Goal: Task Accomplishment & Management: Use online tool/utility

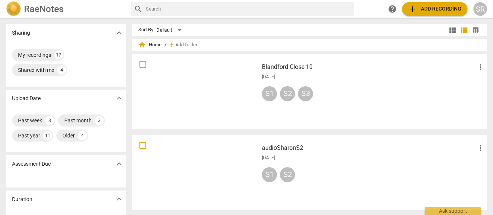
click at [306, 65] on h3 "Blandford Close 10" at bounding box center [369, 66] width 214 height 9
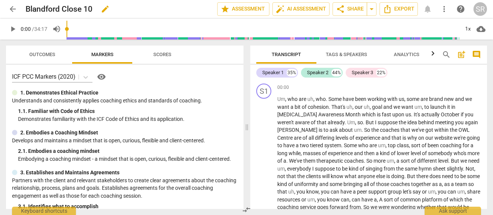
click at [103, 13] on span "edit" at bounding box center [105, 9] width 9 height 9
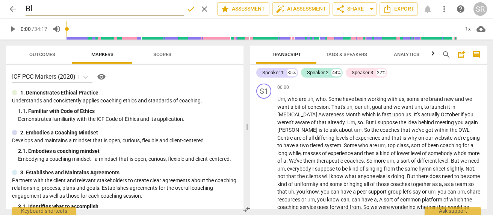
type input "B"
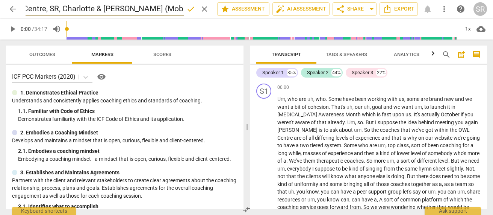
scroll to position [0, 21]
type input "Owl Centre, SR, Charlotte & [PERSON_NAME] (Mob recording)"
click at [191, 10] on span "done" at bounding box center [190, 9] width 9 height 9
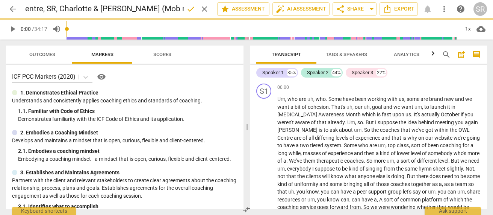
scroll to position [0, 0]
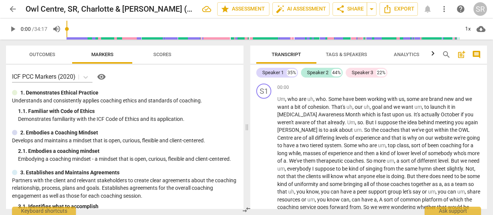
click at [13, 8] on span "arrow_back" at bounding box center [12, 9] width 9 height 9
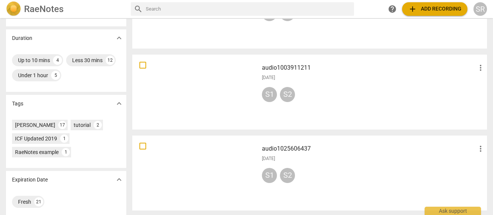
scroll to position [171, 0]
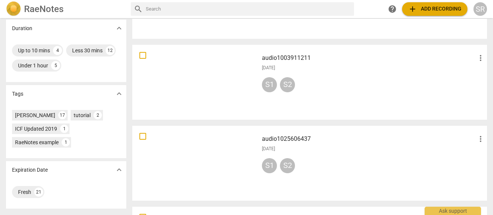
click at [196, 71] on div at bounding box center [195, 82] width 121 height 70
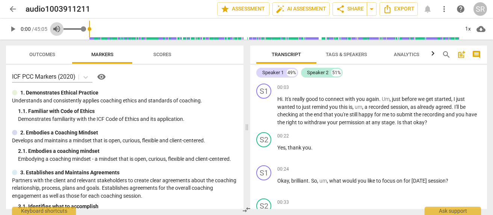
click at [59, 27] on span "volume_up" at bounding box center [56, 28] width 9 height 9
click at [58, 29] on span "volume_off" at bounding box center [56, 28] width 9 height 9
type input "1"
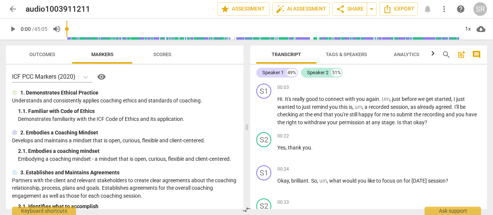
click at [10, 28] on span "play_arrow" at bounding box center [12, 28] width 9 height 9
click at [77, 30] on input "range" at bounding box center [262, 29] width 393 height 24
click at [15, 29] on span "pause" at bounding box center [12, 28] width 9 height 9
type input "65"
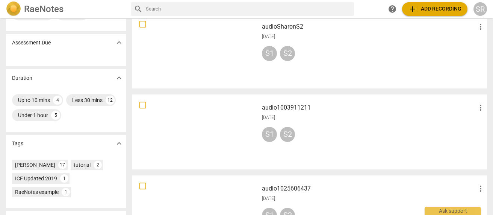
scroll to position [123, 0]
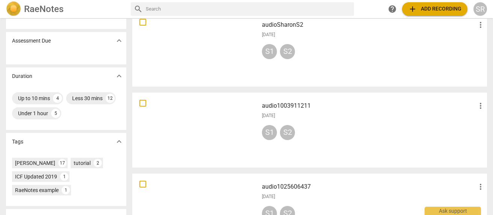
click at [233, 124] on div at bounding box center [195, 130] width 121 height 70
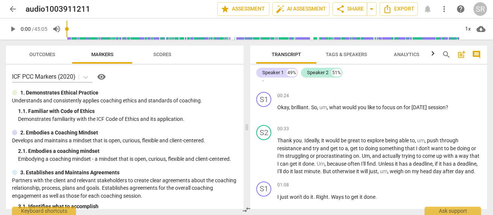
scroll to position [74, 0]
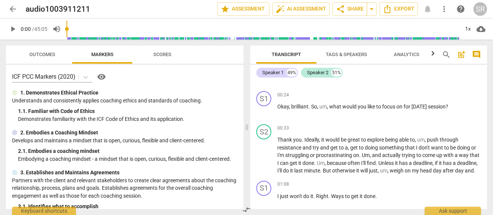
click at [480, 7] on div "SR" at bounding box center [480, 9] width 14 height 14
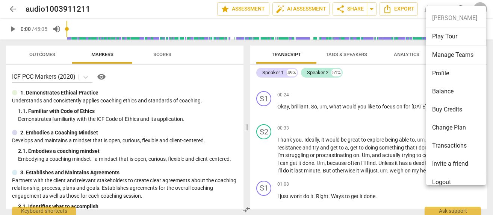
click at [11, 8] on div at bounding box center [246, 107] width 493 height 215
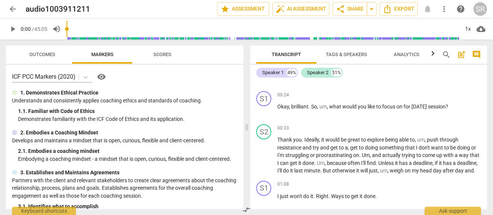
click at [11, 8] on span "arrow_back" at bounding box center [12, 9] width 9 height 9
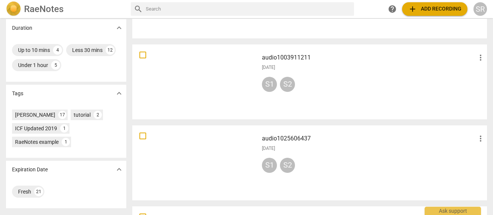
scroll to position [173, 0]
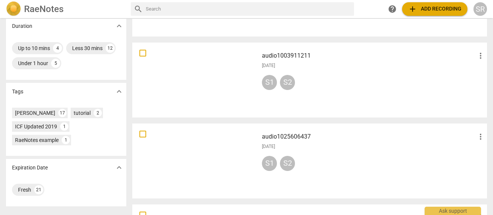
click at [191, 131] on div at bounding box center [195, 161] width 121 height 70
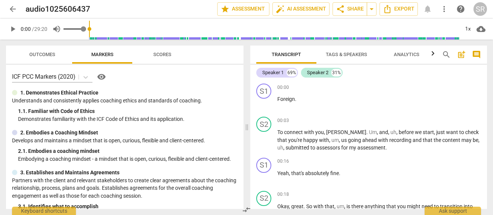
click at [57, 28] on span "volume_up" at bounding box center [56, 28] width 9 height 9
click at [57, 27] on span "volume_off" at bounding box center [56, 28] width 9 height 9
type input "1"
click at [15, 29] on span "play_arrow" at bounding box center [12, 28] width 9 height 9
click at [79, 28] on input "range" at bounding box center [262, 29] width 393 height 24
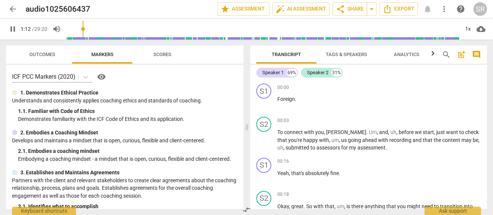
type input "73"
click at [14, 9] on span "arrow_back" at bounding box center [12, 9] width 9 height 9
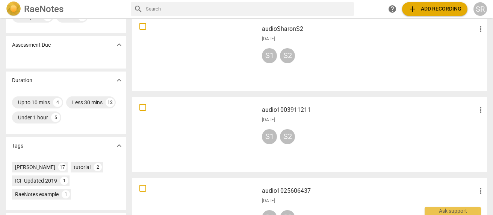
scroll to position [120, 0]
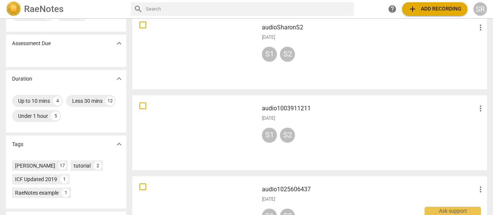
click at [214, 121] on div at bounding box center [195, 133] width 121 height 70
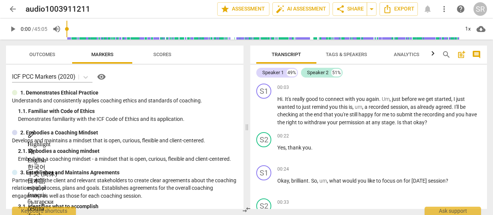
click at [14, 8] on span "arrow_back" at bounding box center [12, 9] width 9 height 9
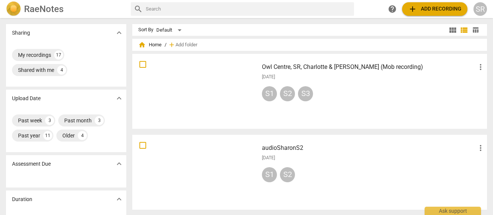
click at [233, 83] on div at bounding box center [195, 91] width 121 height 70
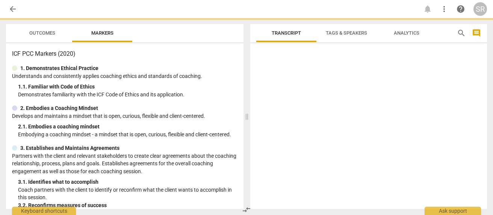
click at [233, 83] on div "1. 1. Familiar with Code of Ethics" at bounding box center [127, 87] width 219 height 8
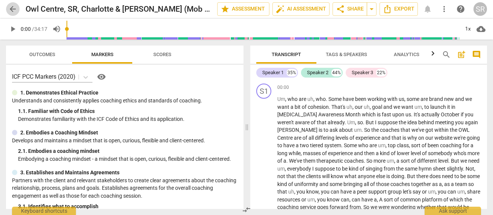
click at [14, 6] on span "arrow_back" at bounding box center [12, 9] width 9 height 9
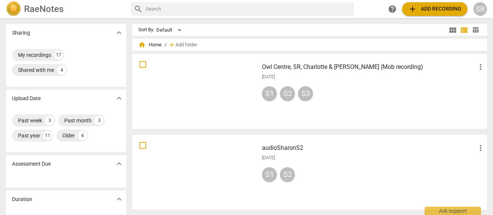
click at [215, 156] on div at bounding box center [195, 172] width 121 height 70
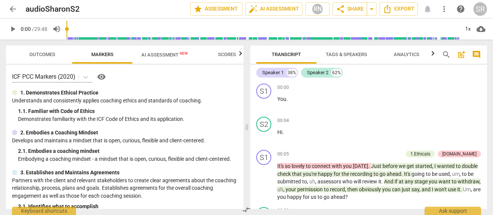
click at [12, 11] on span "arrow_back" at bounding box center [12, 9] width 9 height 9
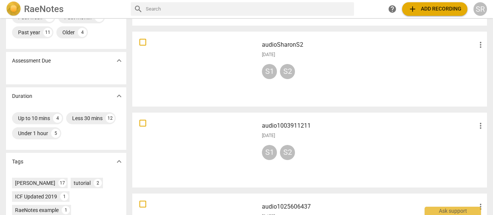
scroll to position [103, 0]
click at [228, 143] on div at bounding box center [195, 150] width 121 height 70
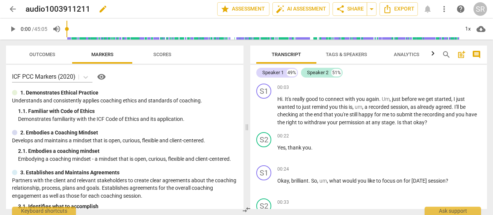
click at [103, 10] on span "edit" at bounding box center [102, 9] width 9 height 9
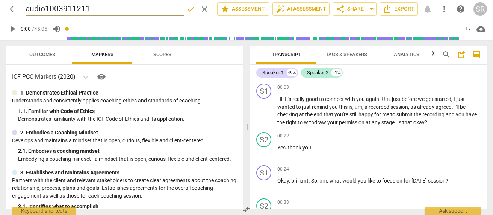
drag, startPoint x: 101, startPoint y: 9, endPoint x: 25, endPoint y: 9, distance: 75.5
click at [25, 9] on div "arrow_back audio1003911211 done clear star Assessment auto_fix_high AI Assessme…" at bounding box center [246, 9] width 481 height 14
click at [49, 10] on input "Sharon S1" at bounding box center [105, 9] width 159 height 14
type input "Sharon S (S1)"
click at [186, 11] on span "done" at bounding box center [190, 9] width 9 height 9
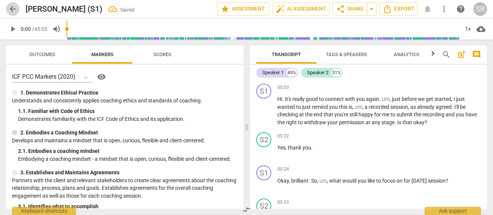
click at [12, 10] on span "arrow_back" at bounding box center [12, 9] width 9 height 9
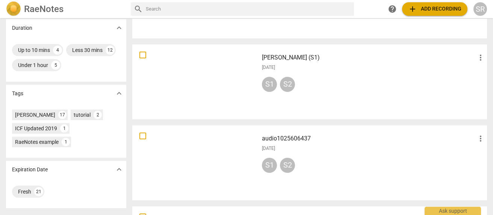
scroll to position [166, 0]
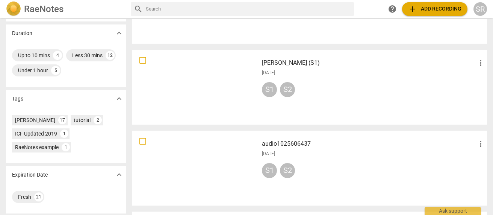
click at [195, 148] on div at bounding box center [195, 168] width 121 height 70
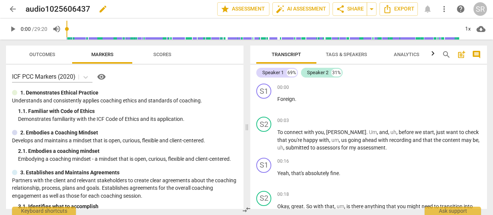
click at [87, 11] on h2 "audio1025606437" at bounding box center [58, 9] width 65 height 9
click at [97, 12] on span "edit" at bounding box center [103, 9] width 14 height 9
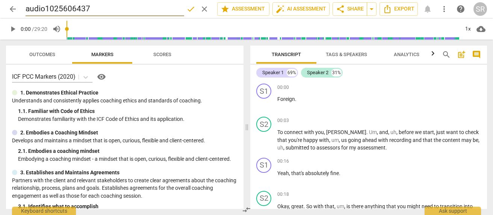
drag, startPoint x: 97, startPoint y: 7, endPoint x: 14, endPoint y: 7, distance: 83.0
click at [14, 7] on div "arrow_back audio1025606437 done clear star Assessment auto_fix_high AI Assessme…" at bounding box center [246, 9] width 481 height 14
type input "Claudia S3"
click at [187, 8] on span "done" at bounding box center [190, 9] width 9 height 9
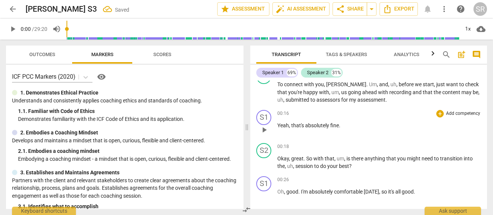
scroll to position [48, 0]
click at [9, 11] on span "arrow_back" at bounding box center [12, 9] width 9 height 9
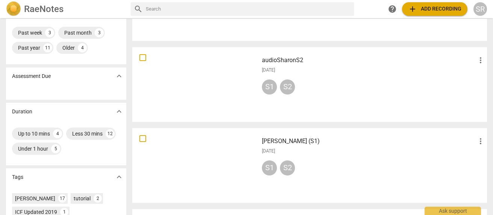
scroll to position [85, 0]
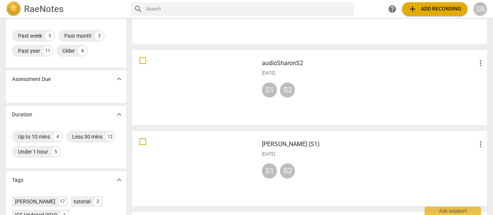
click at [214, 81] on div at bounding box center [195, 88] width 121 height 70
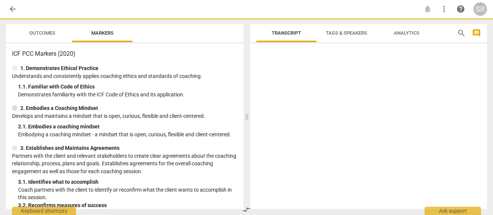
click at [214, 81] on div "1. Demonstrates Ethical Practice Understands and consistently applies coaching …" at bounding box center [124, 81] width 225 height 34
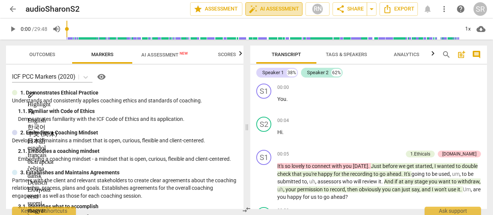
click at [287, 9] on span "auto_fix_high AI Assessment" at bounding box center [274, 9] width 50 height 9
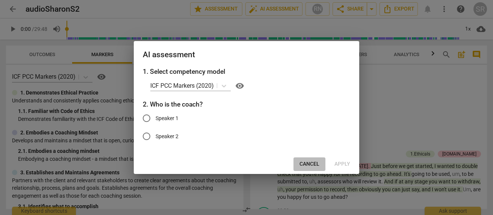
click at [311, 165] on span "Cancel" at bounding box center [309, 164] width 20 height 8
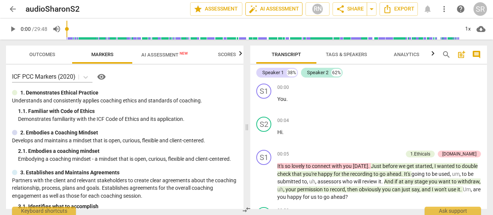
click at [265, 10] on span "auto_fix_high AI Assessment" at bounding box center [274, 9] width 50 height 9
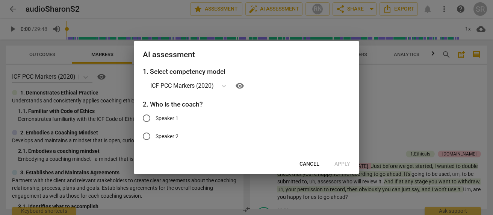
click at [150, 116] on input "Speaker 1" at bounding box center [147, 118] width 18 height 18
radio input "true"
click at [345, 162] on span "Apply" at bounding box center [342, 164] width 16 height 8
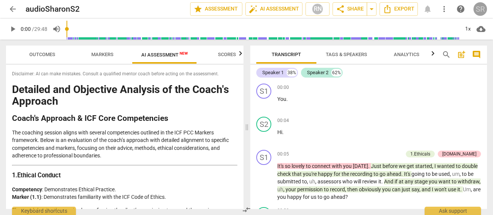
click at [481, 11] on div "SR" at bounding box center [480, 9] width 14 height 14
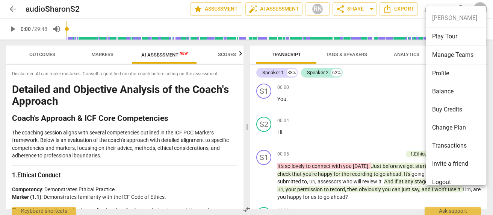
click at [115, 9] on div at bounding box center [246, 107] width 493 height 215
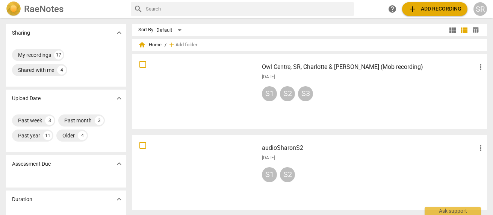
click at [413, 10] on span "add" at bounding box center [412, 9] width 9 height 9
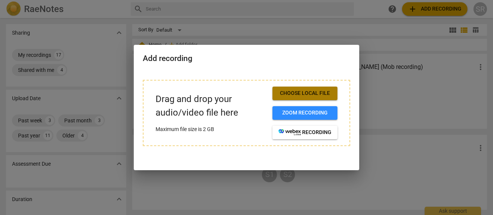
click at [318, 94] on span "Choose local file" at bounding box center [304, 93] width 53 height 8
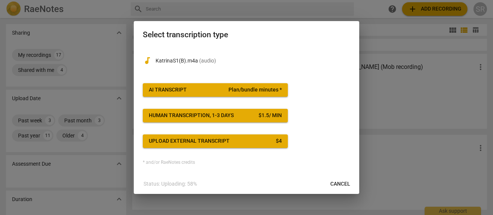
click at [221, 90] on span "AI Transcript Plan/bundle minutes *" at bounding box center [215, 90] width 133 height 8
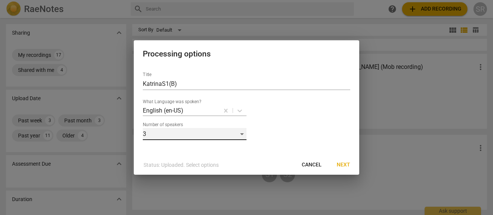
click at [242, 134] on div "3" at bounding box center [195, 134] width 104 height 12
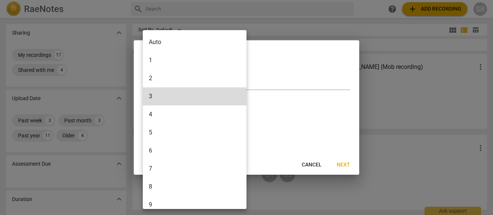
click at [211, 80] on li "2" at bounding box center [196, 78] width 106 height 18
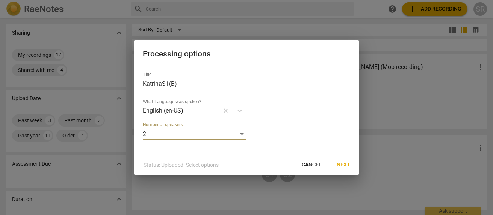
click at [348, 165] on span "Next" at bounding box center [344, 165] width 14 height 8
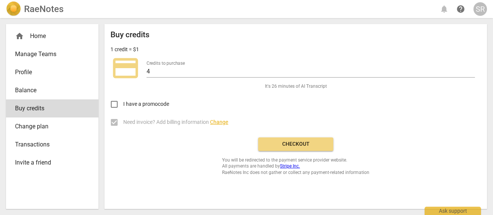
click at [303, 144] on span "Checkout" at bounding box center [295, 144] width 63 height 8
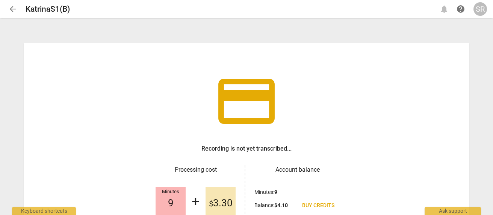
scroll to position [82, 0]
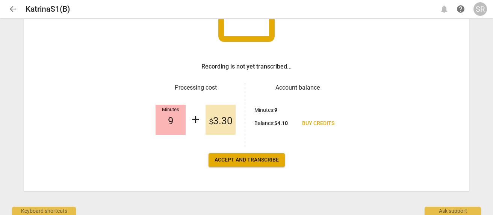
click at [252, 158] on span "Accept and transcribe" at bounding box center [247, 160] width 64 height 8
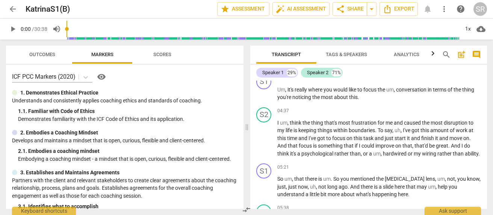
scroll to position [765, 0]
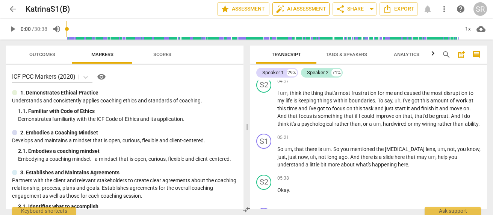
click at [299, 10] on span "auto_fix_high AI Assessment" at bounding box center [301, 9] width 50 height 9
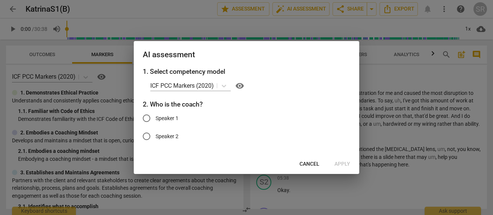
click at [146, 118] on input "Speaker 1" at bounding box center [147, 118] width 18 height 18
radio input "true"
click at [345, 163] on span "Apply" at bounding box center [342, 164] width 16 height 8
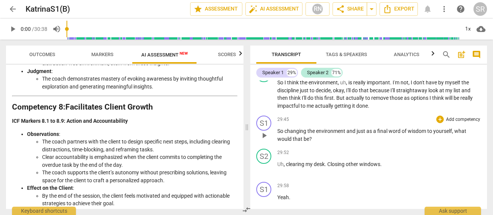
scroll to position [5433, 0]
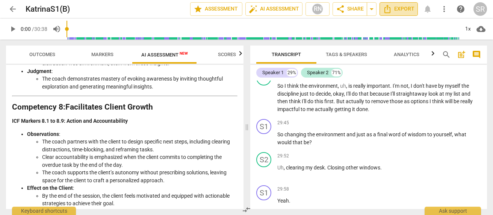
click at [407, 9] on span "Export" at bounding box center [399, 9] width 32 height 9
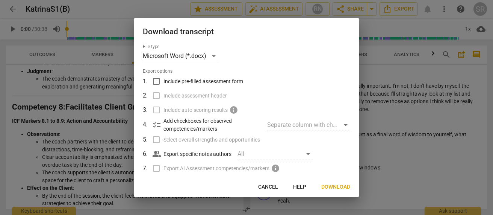
click at [344, 184] on span "Download" at bounding box center [335, 187] width 29 height 8
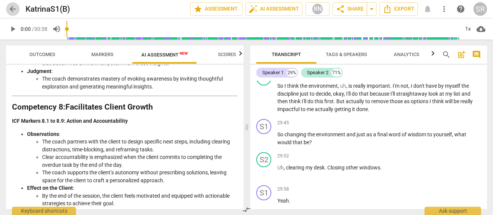
click at [15, 8] on span "arrow_back" at bounding box center [12, 9] width 9 height 9
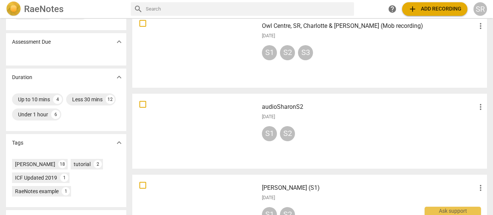
scroll to position [123, 0]
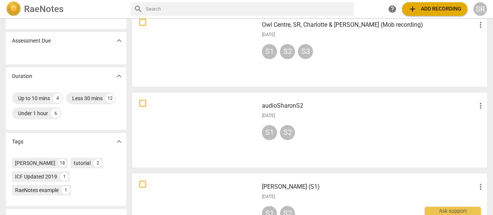
click at [292, 108] on h3 "audioSharonS2" at bounding box center [369, 105] width 214 height 9
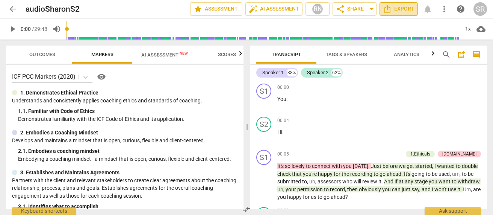
click at [402, 9] on span "Export" at bounding box center [399, 9] width 32 height 9
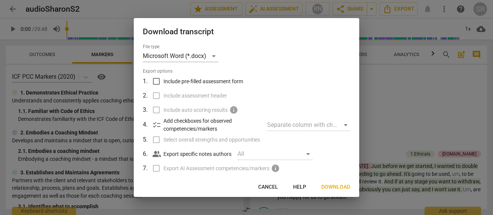
click at [340, 184] on span "Download" at bounding box center [335, 187] width 29 height 8
